Goal: Task Accomplishment & Management: Check status

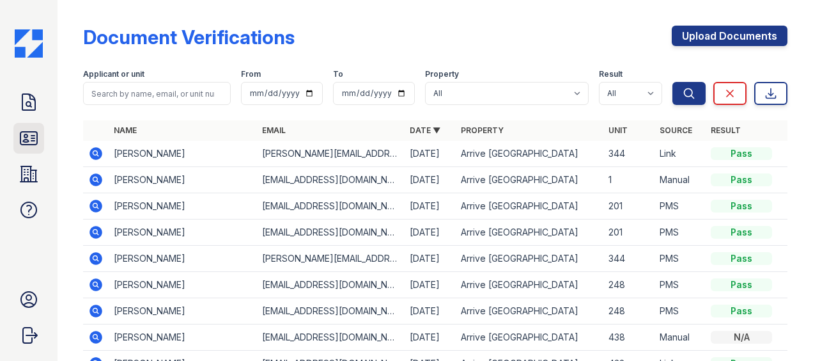
click at [27, 141] on icon at bounding box center [28, 138] width 17 height 13
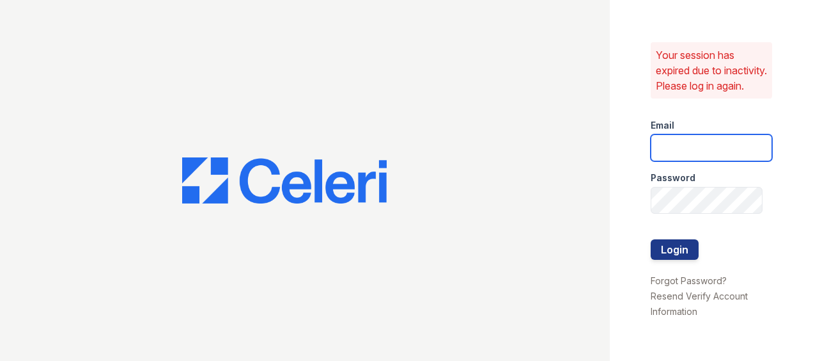
type input "Kschwartz@trinity-pm.com"
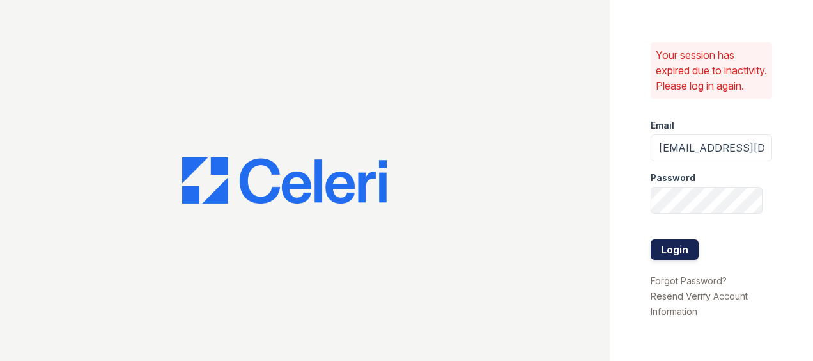
click at [676, 249] on button "Login" at bounding box center [675, 249] width 48 height 20
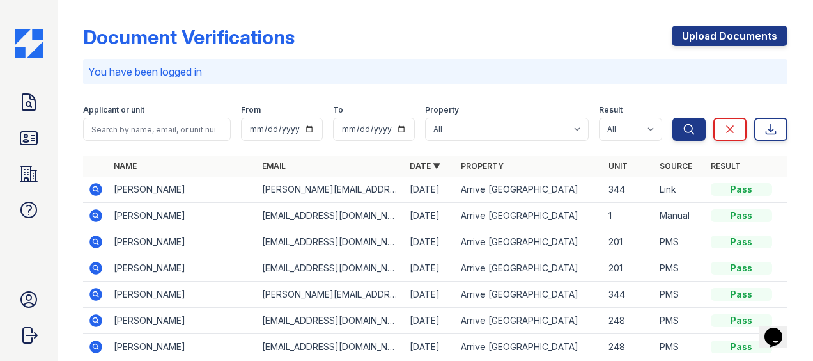
click at [93, 242] on icon at bounding box center [95, 241] width 15 height 15
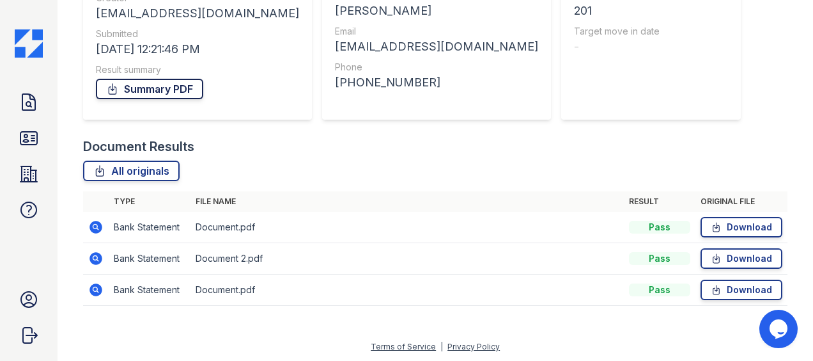
scroll to position [111, 0]
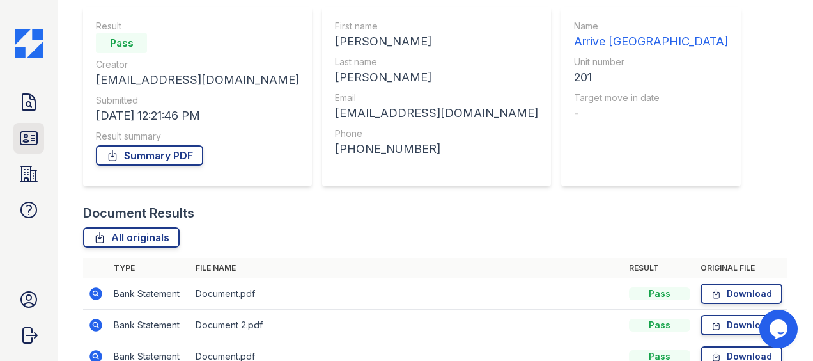
click at [29, 138] on icon at bounding box center [29, 138] width 20 height 20
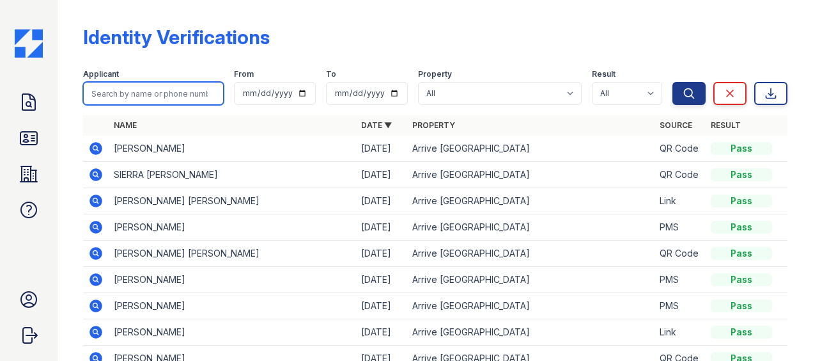
click at [155, 86] on input "search" at bounding box center [153, 93] width 141 height 23
type input "shylah"
click at [673, 82] on button "Search" at bounding box center [689, 93] width 33 height 23
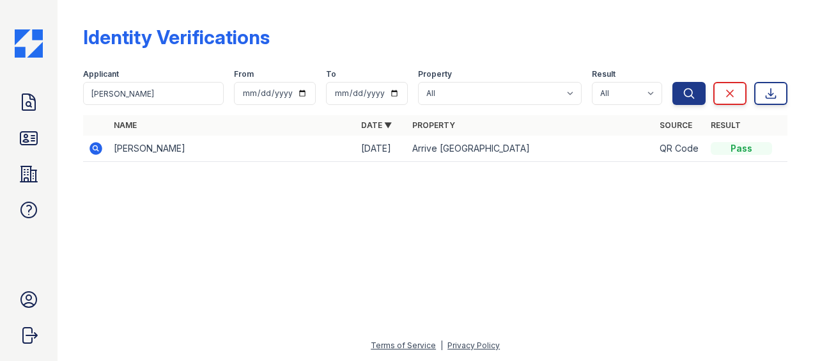
click at [95, 151] on icon at bounding box center [96, 148] width 13 height 13
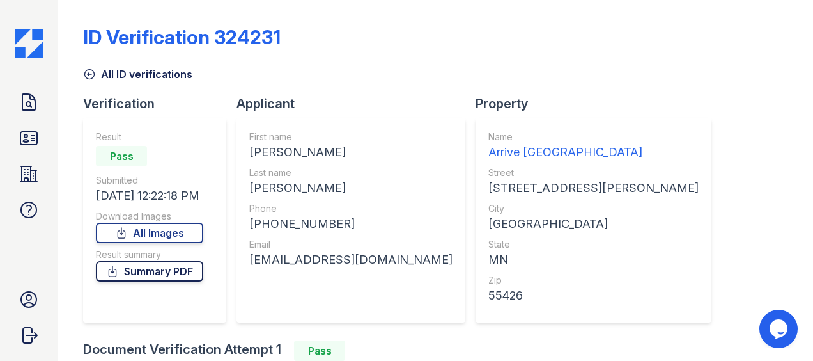
click at [150, 276] on link "Summary PDF" at bounding box center [149, 271] width 107 height 20
click at [162, 232] on link "All Images" at bounding box center [149, 233] width 107 height 20
